Goal: Information Seeking & Learning: Learn about a topic

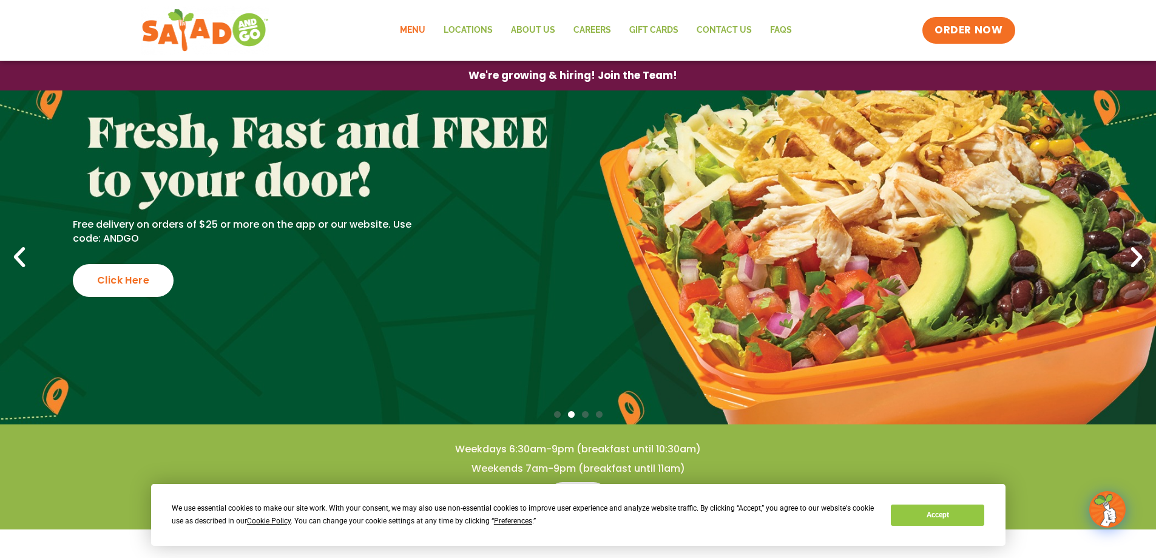
click at [405, 26] on link "Menu" at bounding box center [413, 30] width 44 height 28
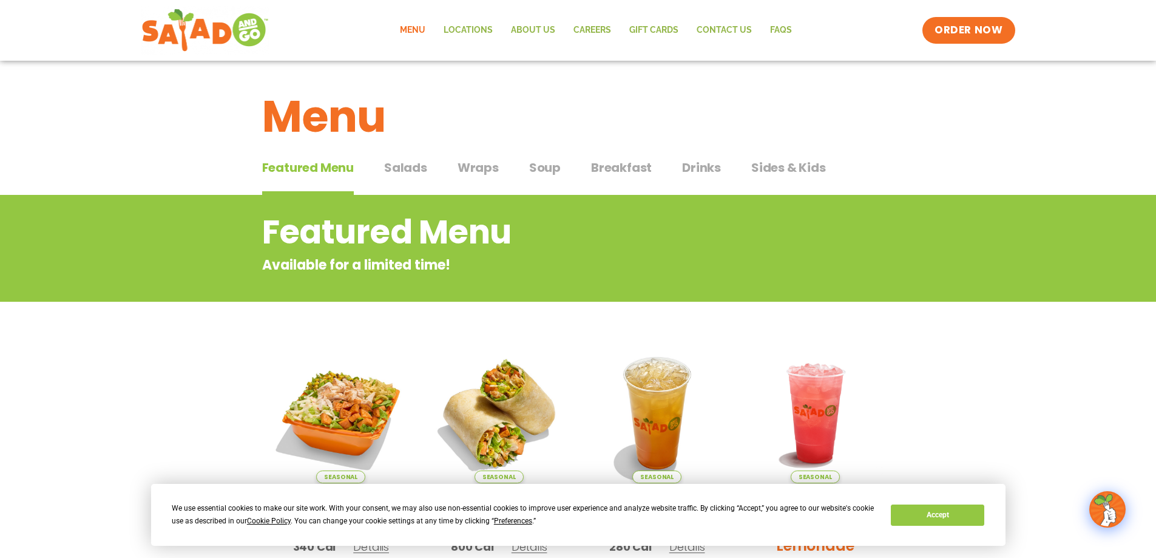
click at [487, 168] on span "Wraps" at bounding box center [478, 167] width 41 height 18
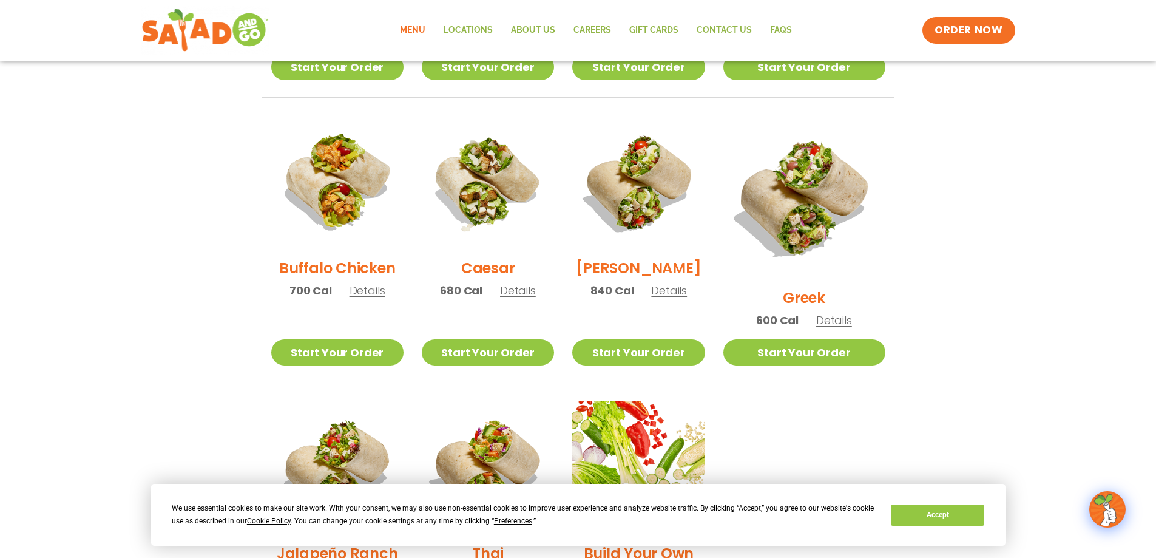
scroll to position [546, 0]
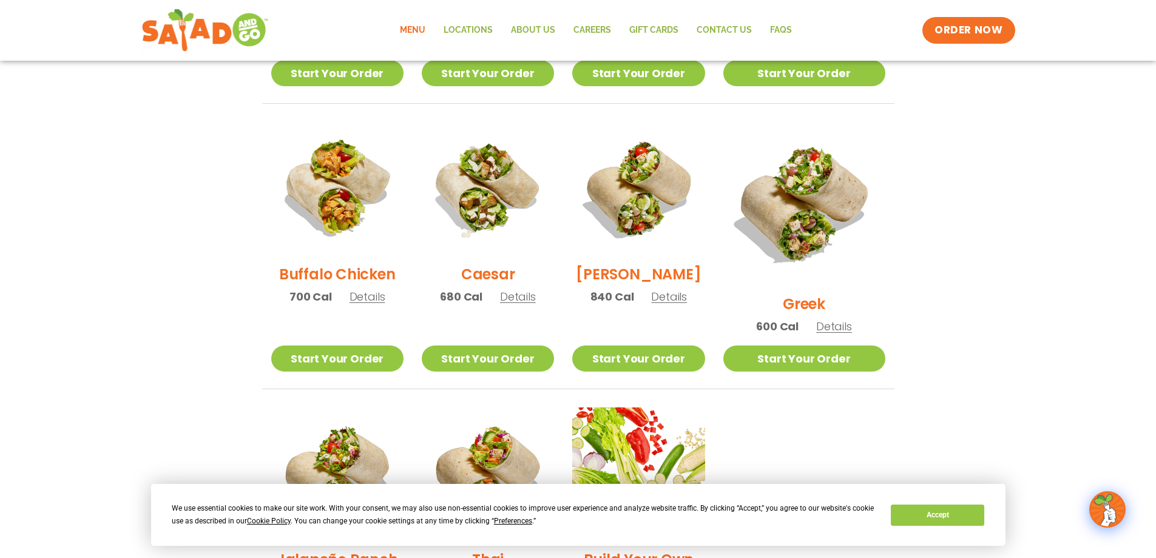
click at [362, 282] on h2 "Buffalo Chicken" at bounding box center [337, 273] width 116 height 21
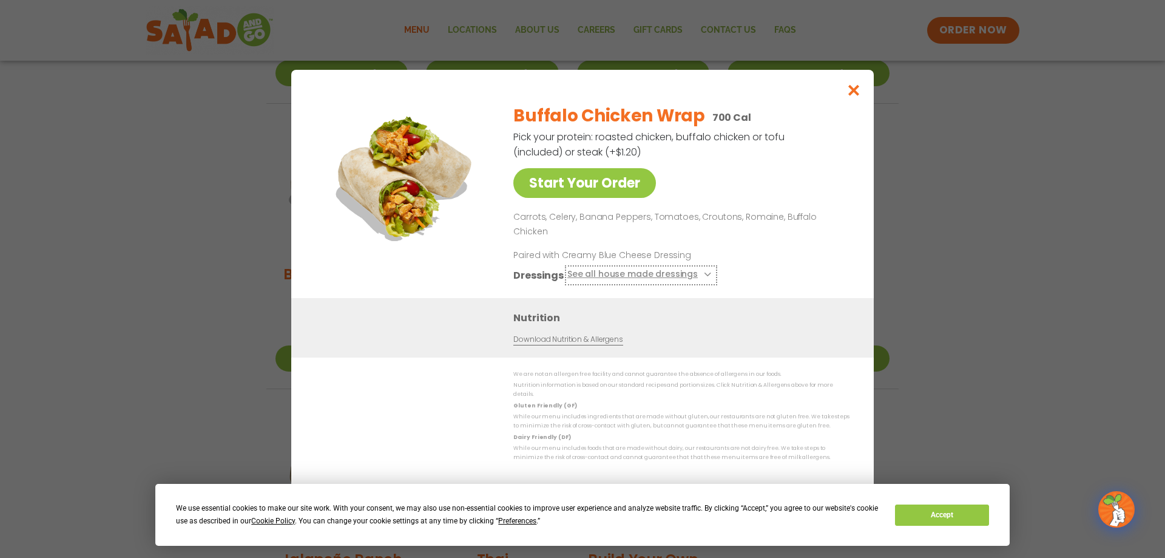
click at [708, 272] on button "See all house made dressings" at bounding box center [640, 274] width 147 height 15
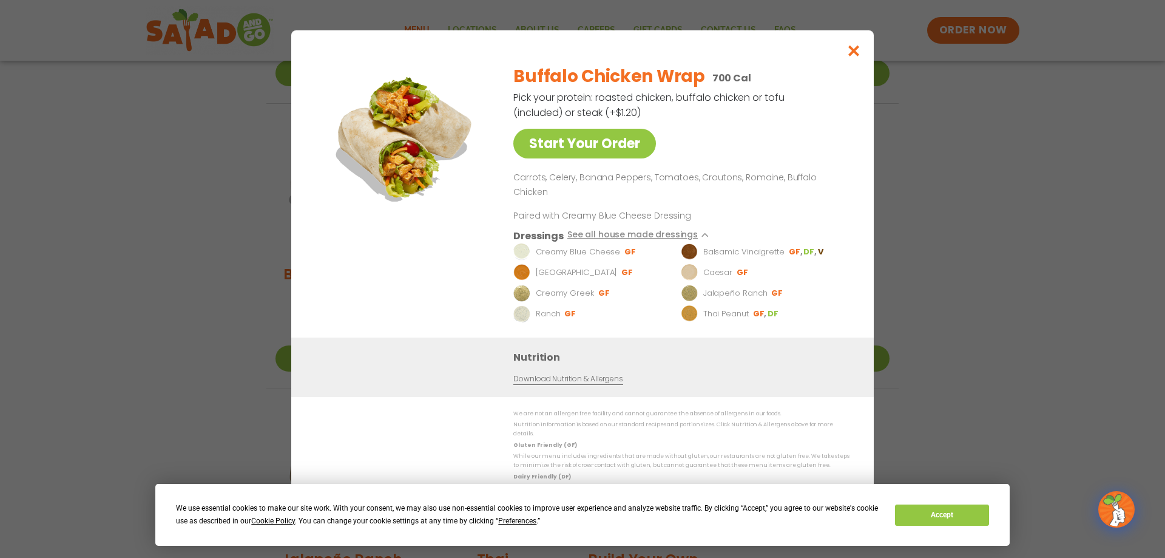
click at [429, 284] on div "Start Your Order" at bounding box center [404, 196] width 176 height 283
click at [847, 57] on icon "Close modal" at bounding box center [853, 50] width 15 height 13
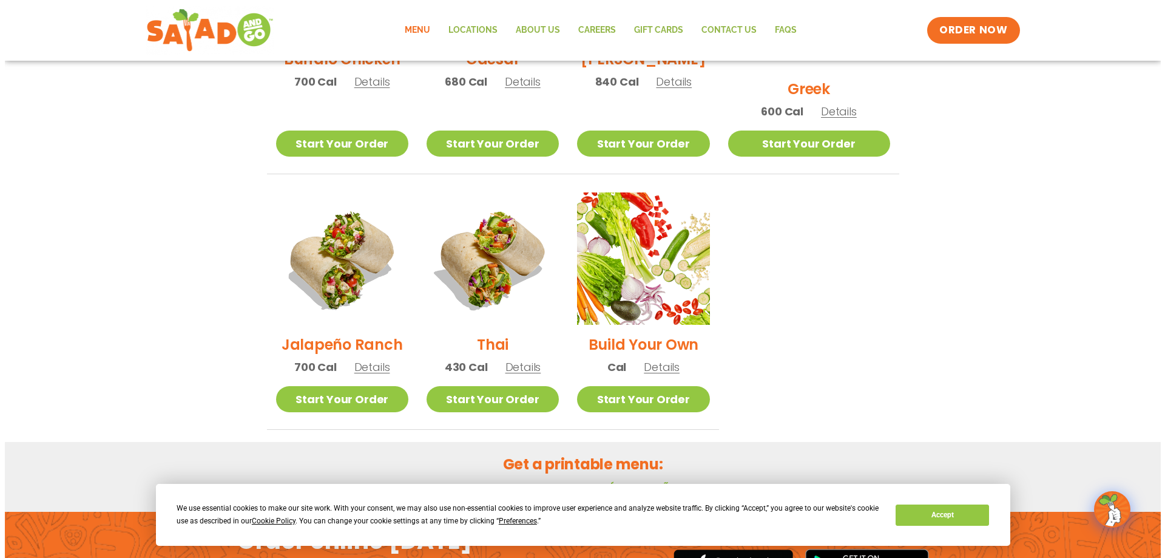
scroll to position [789, 0]
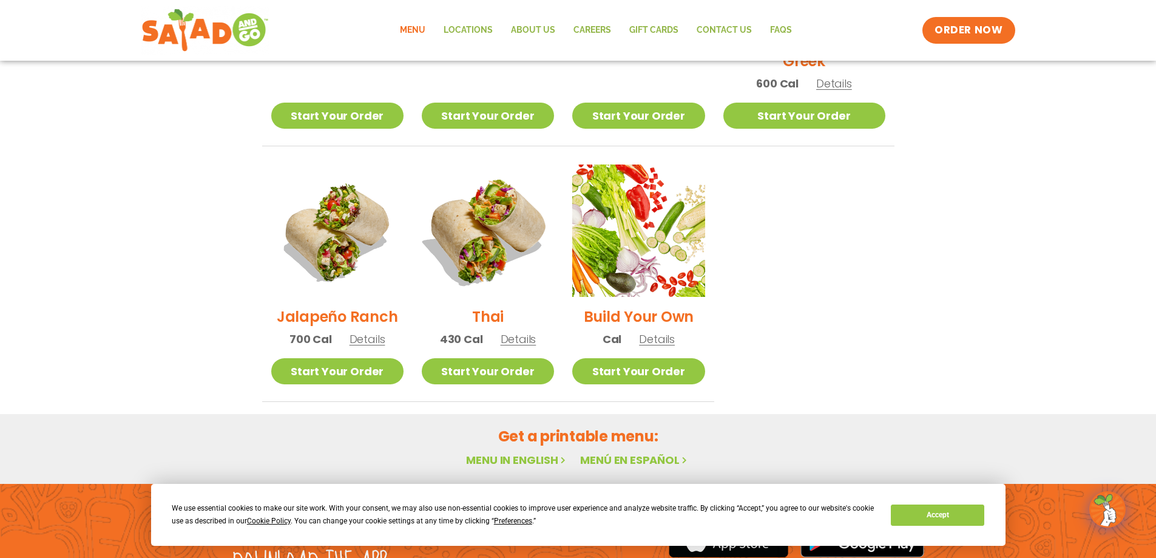
click at [553, 223] on img at bounding box center [487, 230] width 155 height 155
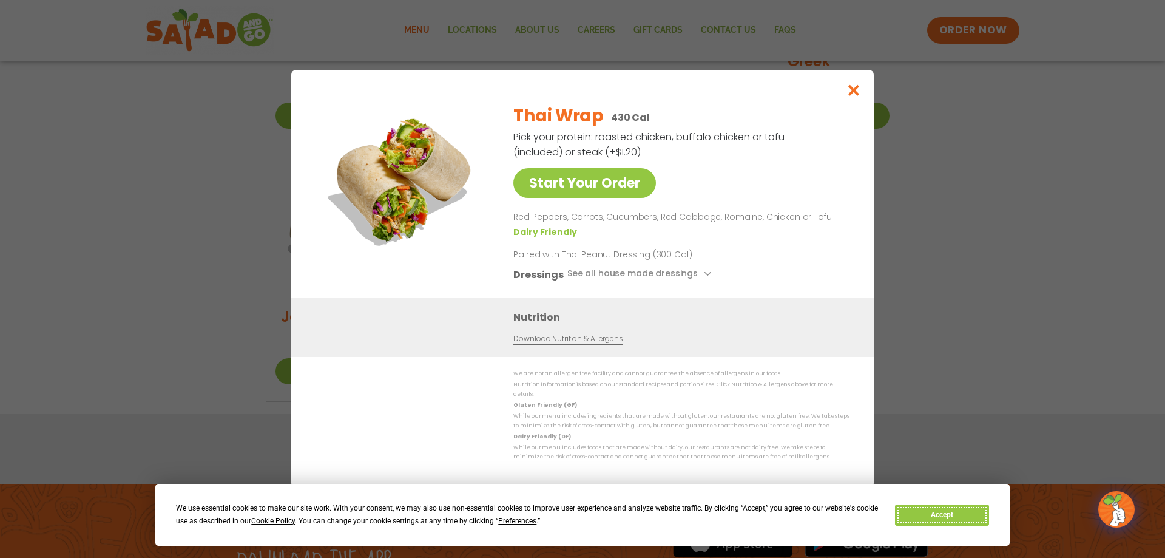
click at [951, 516] on button "Accept" at bounding box center [941, 514] width 93 height 21
